Goal: Use online tool/utility: Utilize a website feature to perform a specific function

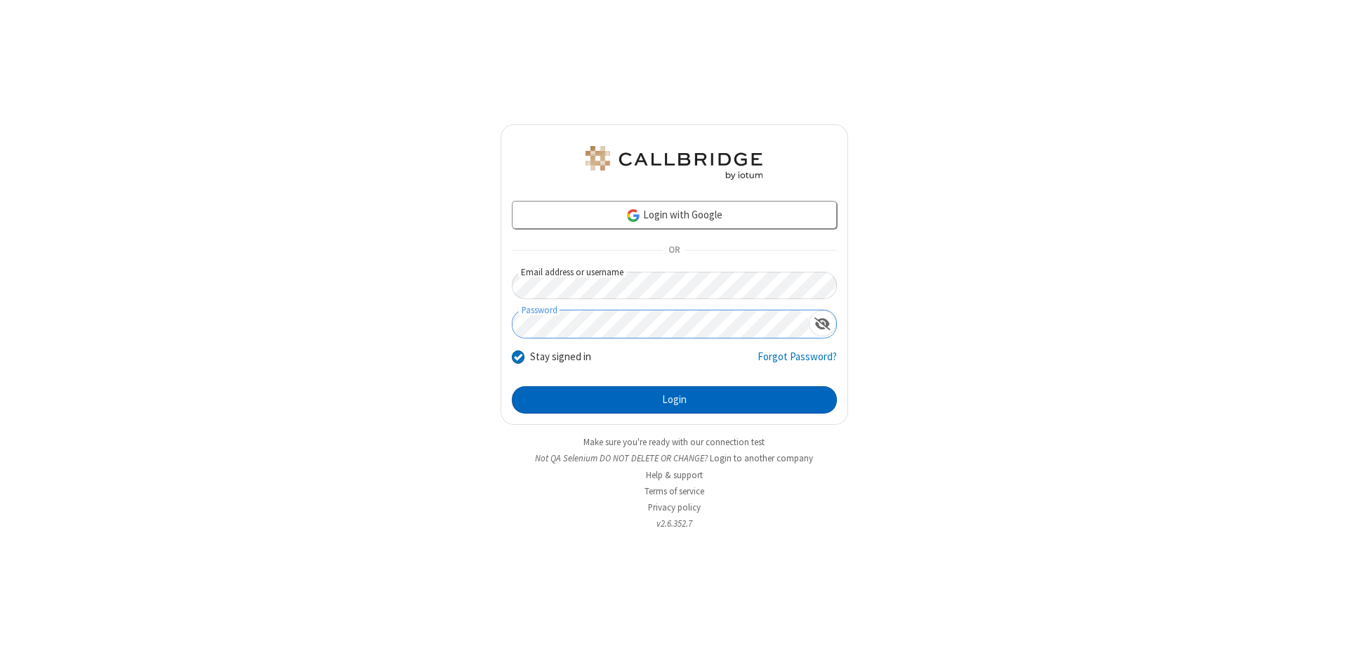
click at [674, 400] on button "Login" at bounding box center [674, 400] width 325 height 28
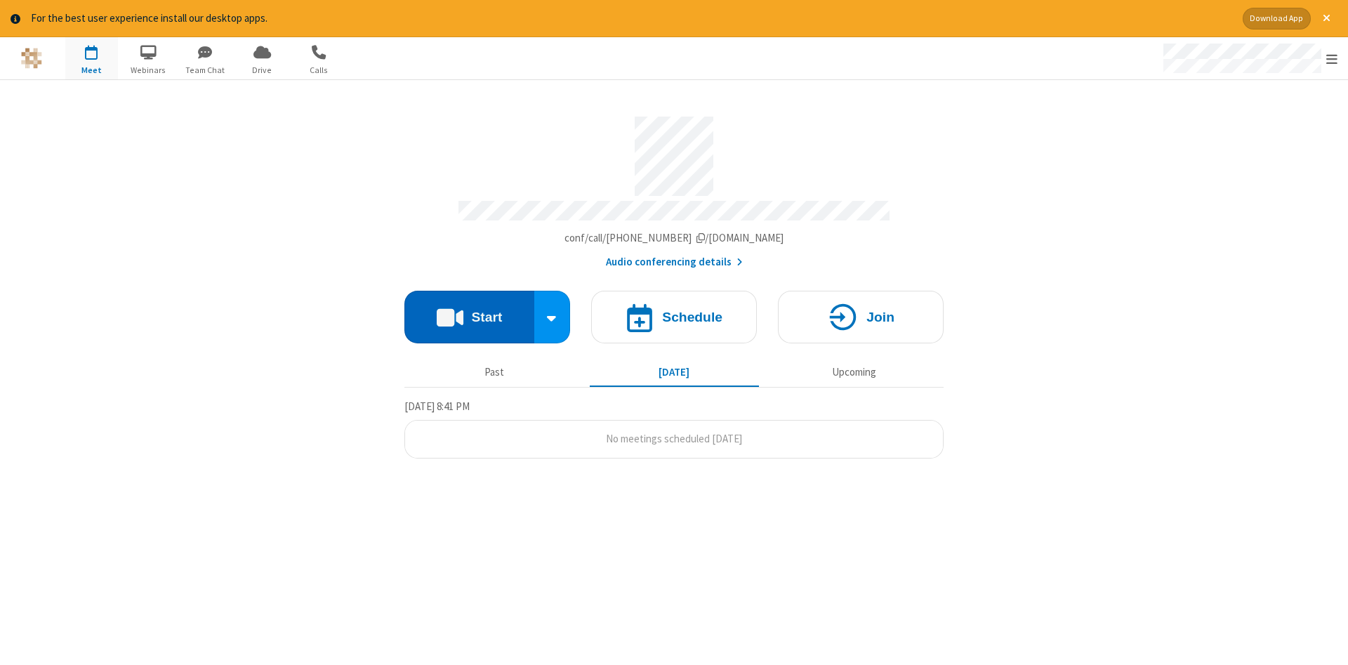
click at [469, 312] on button "Start" at bounding box center [469, 317] width 130 height 53
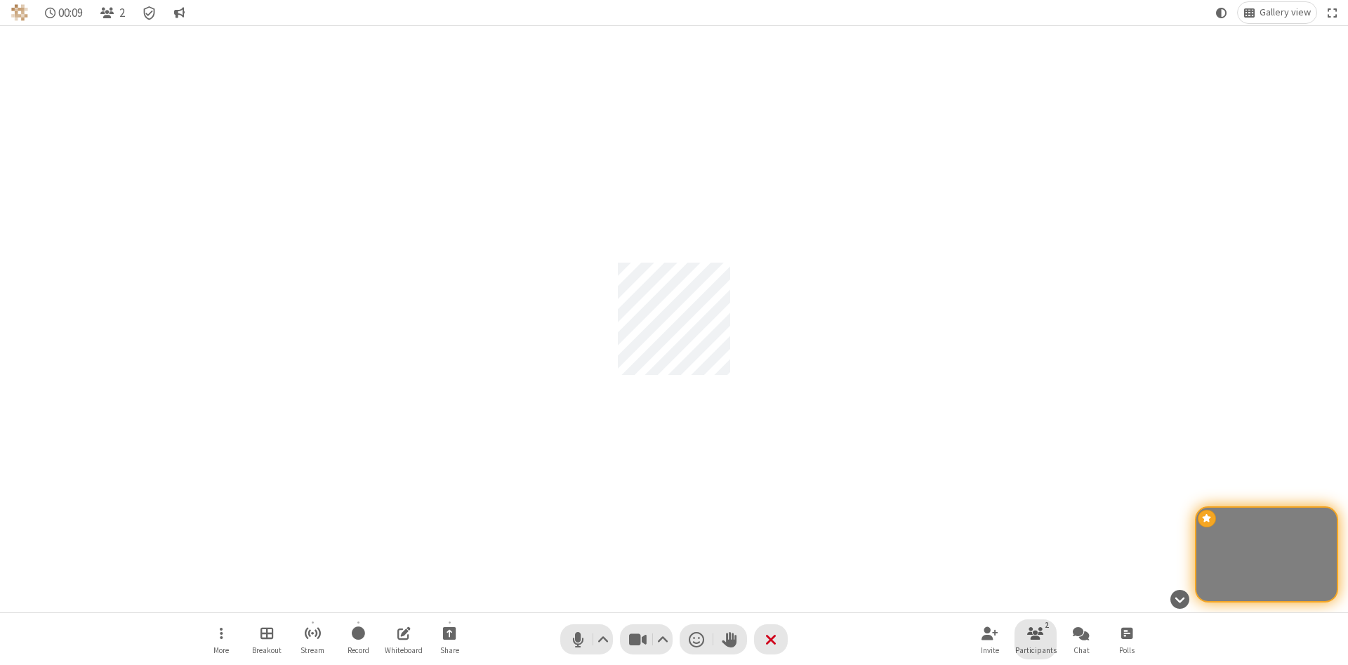
click at [1035, 649] on span "Participants" at bounding box center [1035, 650] width 41 height 8
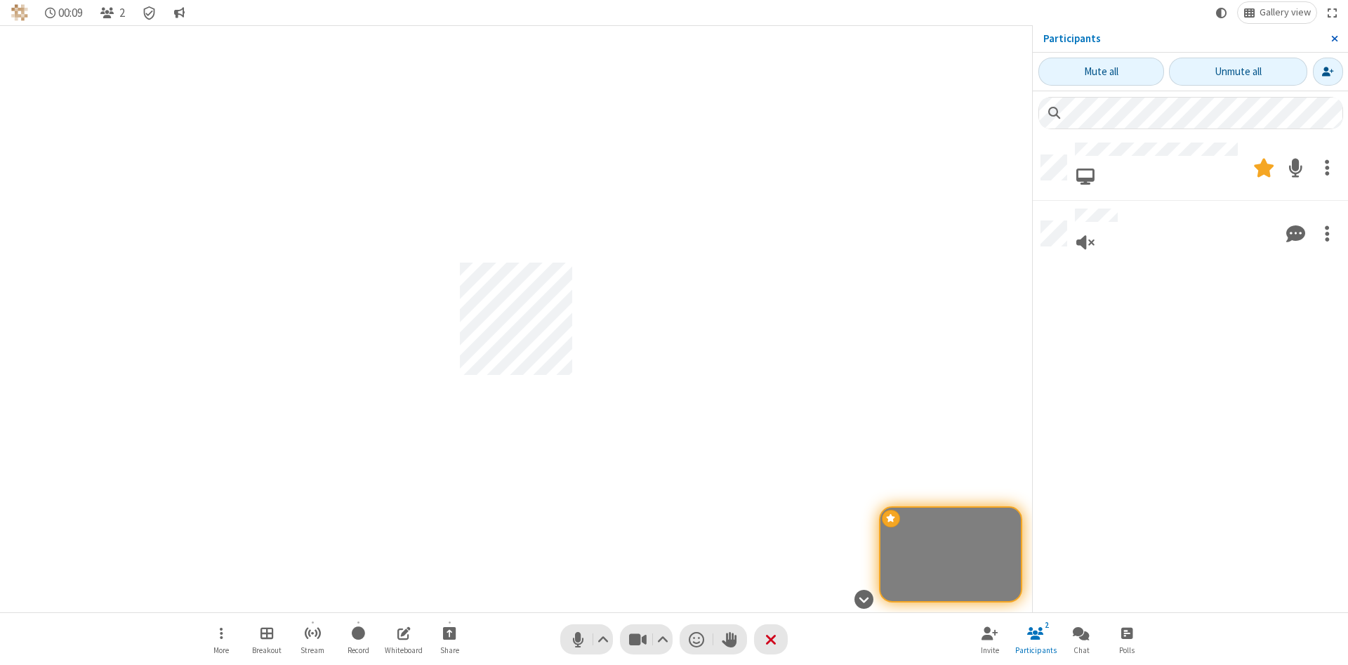
click at [1334, 39] on span "Close sidebar" at bounding box center [1334, 38] width 7 height 11
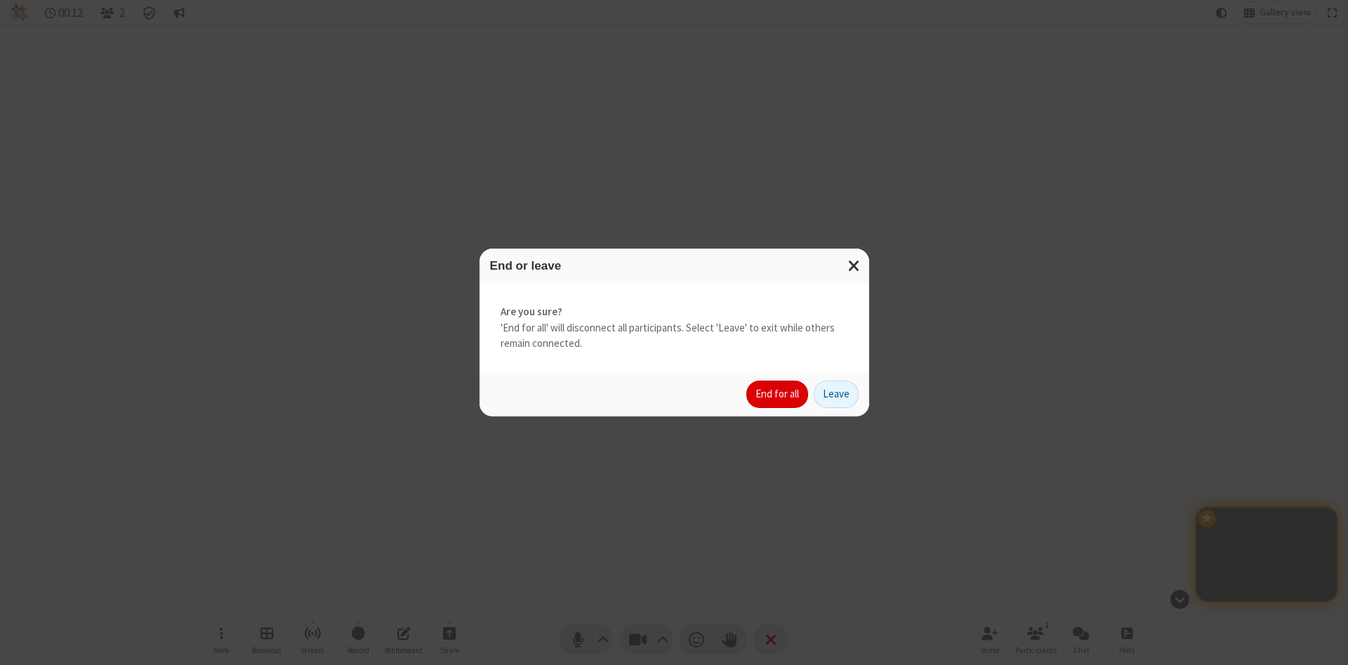
click at [778, 394] on button "End for all" at bounding box center [777, 394] width 62 height 28
